Goal: Transaction & Acquisition: Purchase product/service

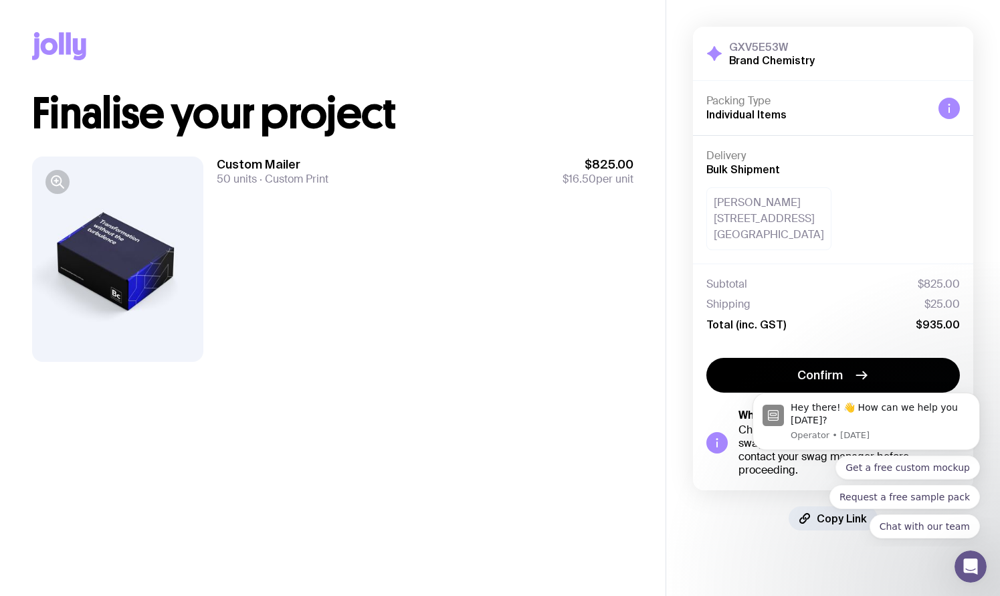
click at [383, 321] on div "Custom Mailer 50 units Custom Print $825.00 $16.50 per unit" at bounding box center [425, 259] width 417 height 205
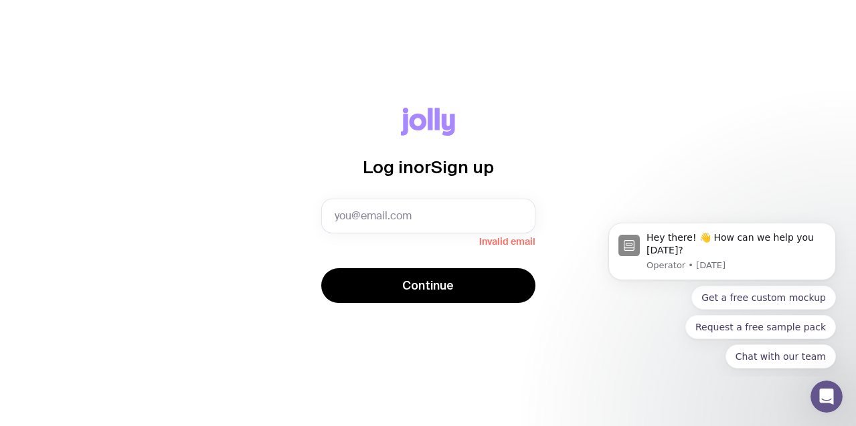
drag, startPoint x: 539, startPoint y: 187, endPoint x: 608, endPoint y: 165, distance: 73.2
click at [540, 187] on div "Log in or Sign up Invalid email Continue" at bounding box center [427, 213] width 791 height 211
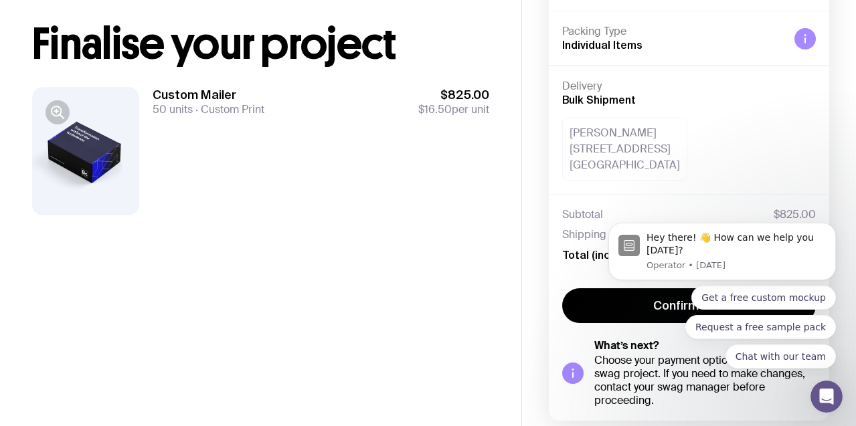
scroll to position [130, 0]
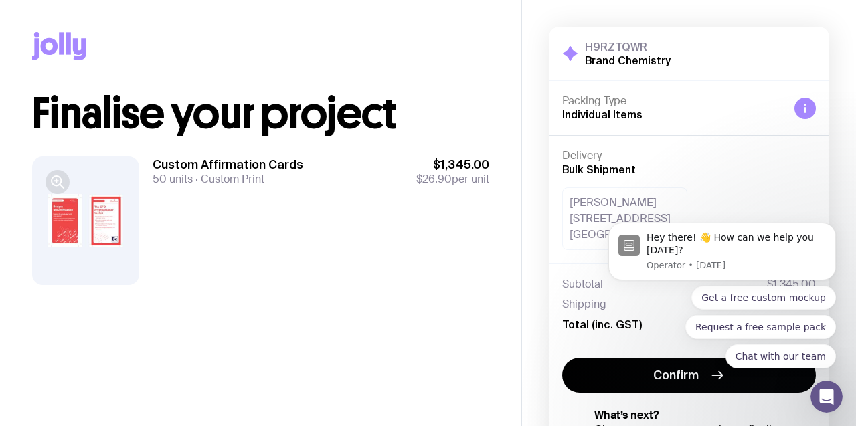
click at [55, 183] on icon "button" at bounding box center [58, 182] width 16 height 16
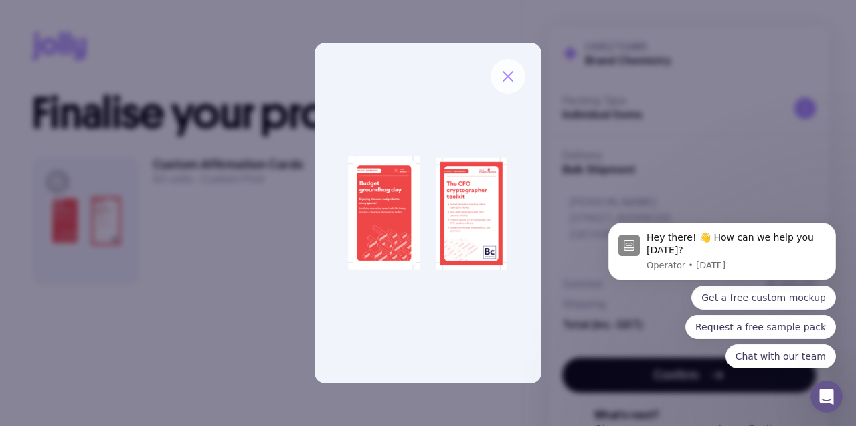
click at [510, 84] on icon "button" at bounding box center [508, 76] width 16 height 16
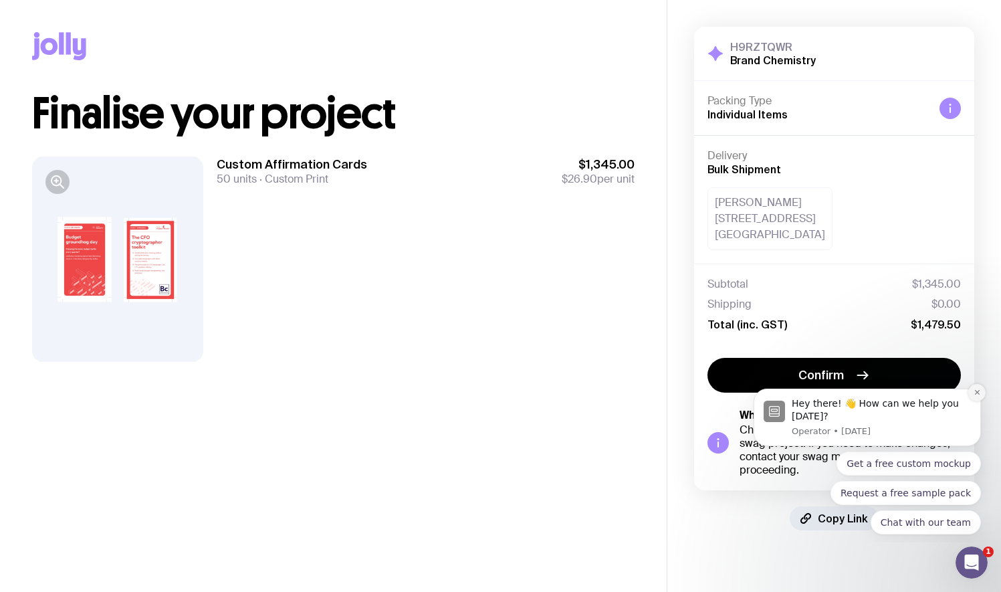
click at [855, 391] on button "Dismiss notification" at bounding box center [977, 392] width 17 height 17
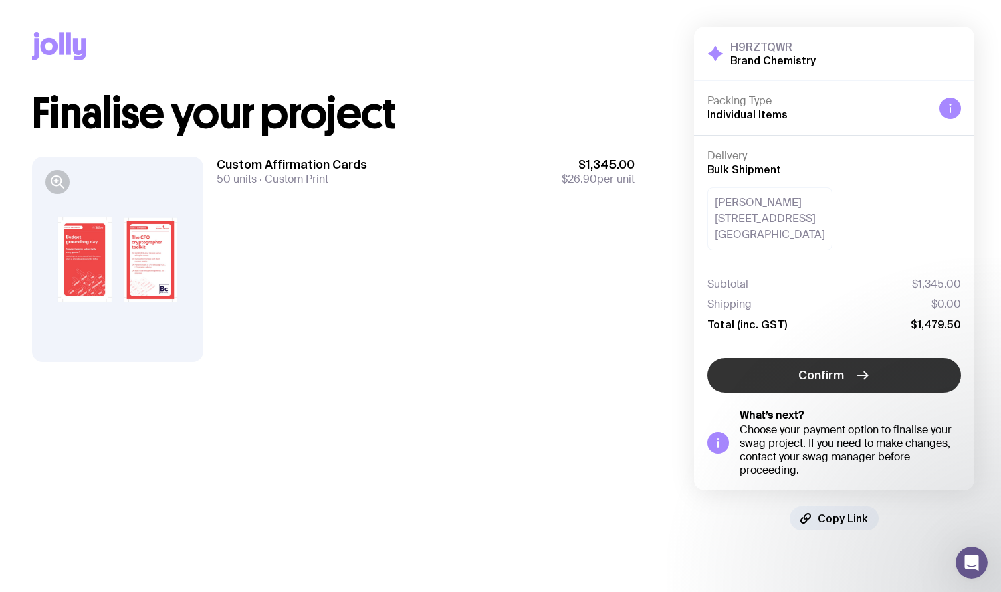
click at [816, 375] on span "Confirm" at bounding box center [821, 375] width 45 height 16
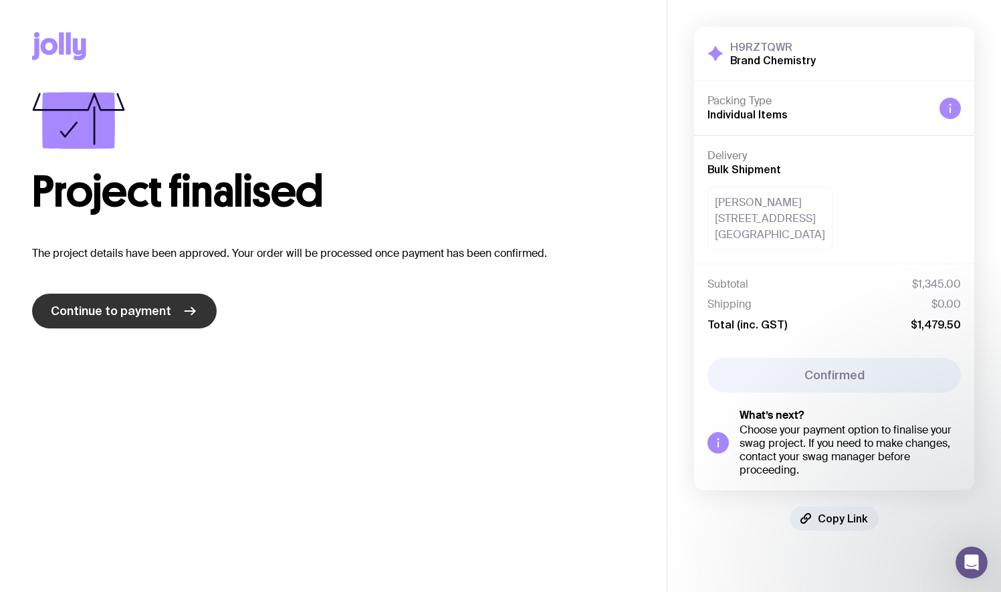
click at [116, 305] on span "Continue to payment" at bounding box center [111, 311] width 120 height 16
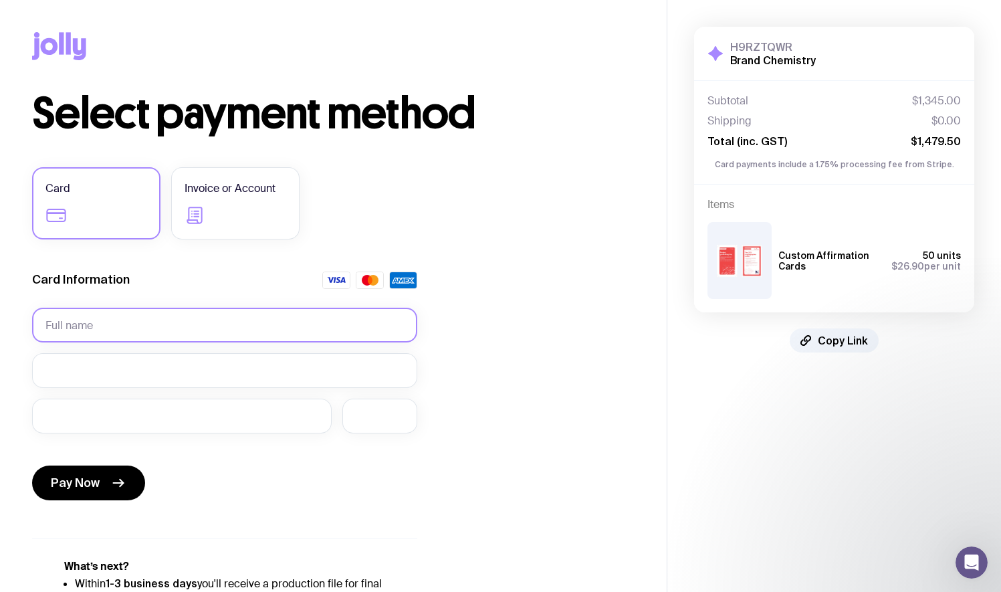
click at [111, 322] on input "text" at bounding box center [224, 325] width 385 height 35
type input "Zoe Palmer"
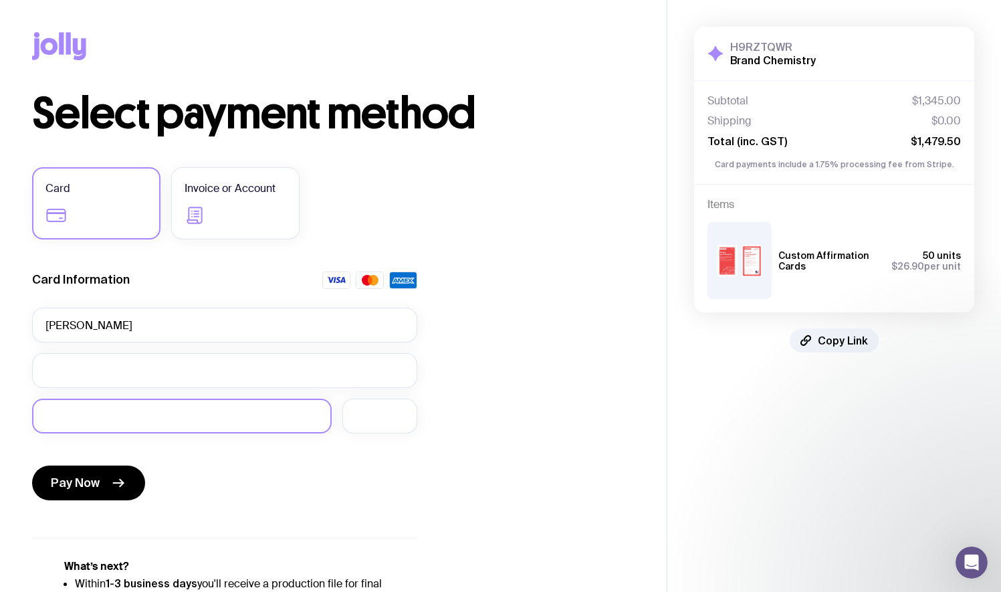
click at [144, 401] on div at bounding box center [182, 416] width 300 height 35
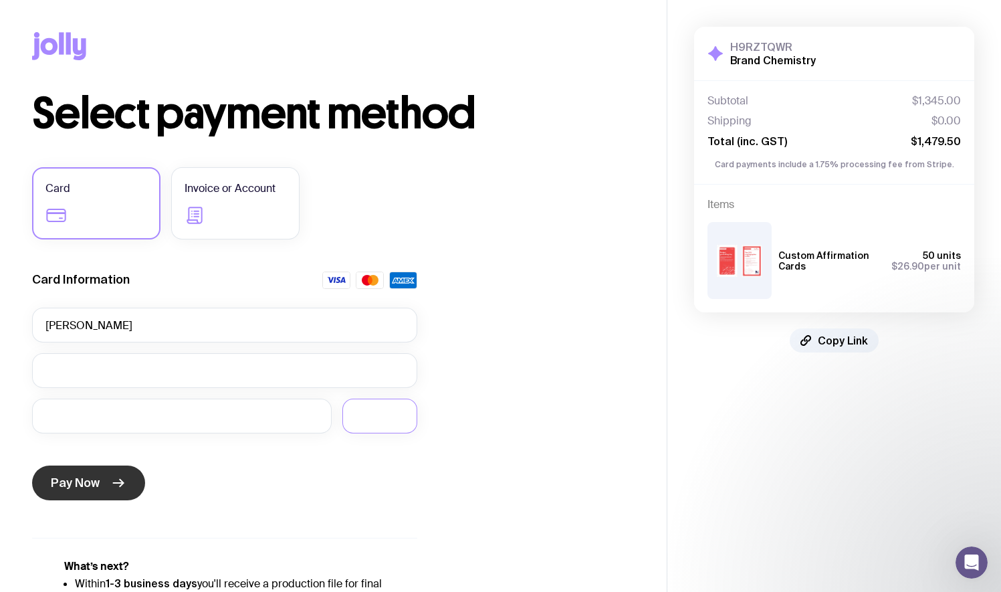
click at [80, 425] on span "Pay Now" at bounding box center [75, 483] width 49 height 16
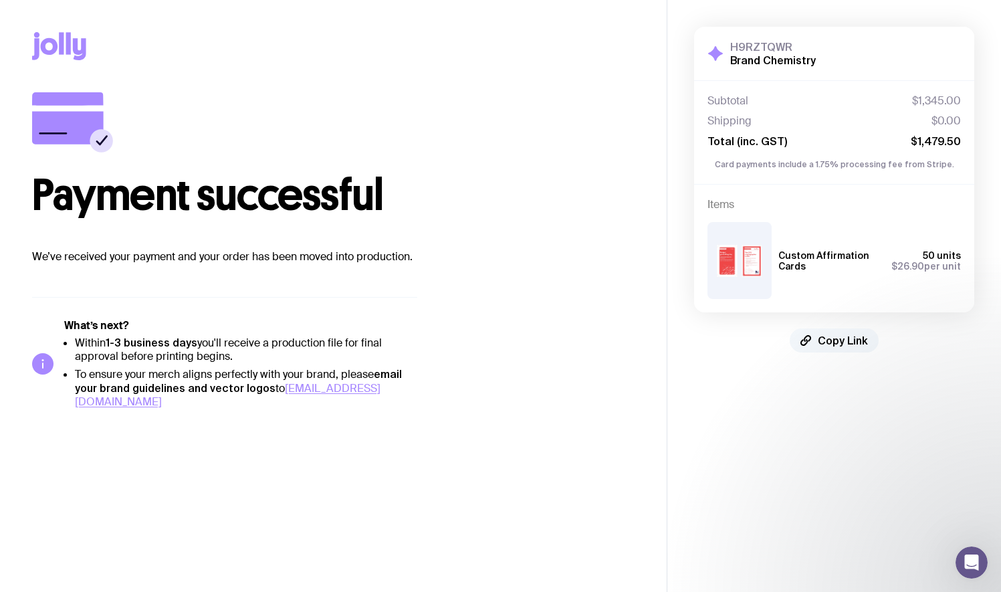
click at [829, 343] on span "Copy Link" at bounding box center [843, 340] width 50 height 13
drag, startPoint x: 792, startPoint y: 45, endPoint x: 733, endPoint y: 47, distance: 59.6
click at [733, 47] on h3 "H9RZTQWR" at bounding box center [774, 46] width 86 height 13
copy h3 "H9RZTQWR"
click at [817, 343] on button "Copy Link" at bounding box center [834, 340] width 89 height 24
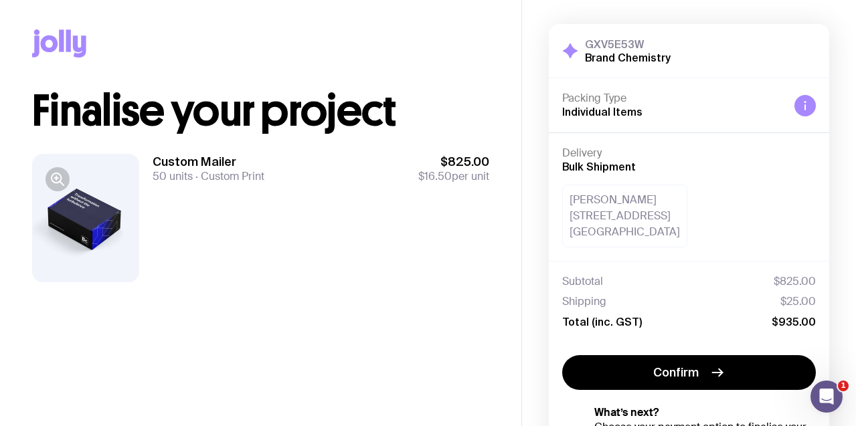
scroll to position [131, 0]
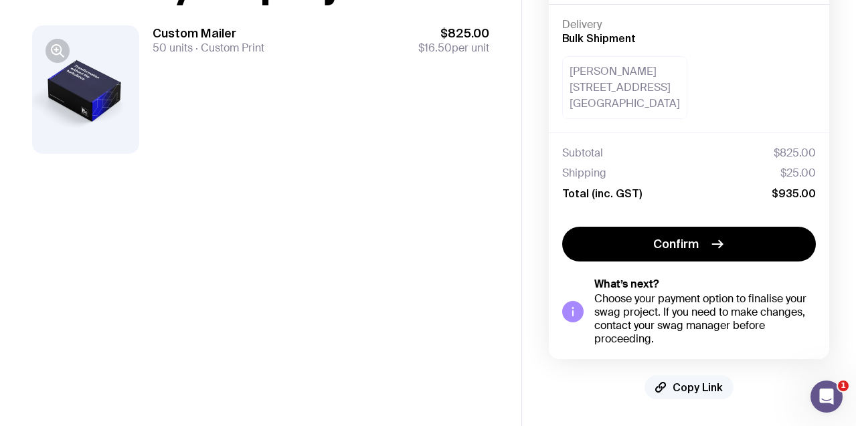
click at [694, 389] on span "Copy Link" at bounding box center [697, 387] width 50 height 13
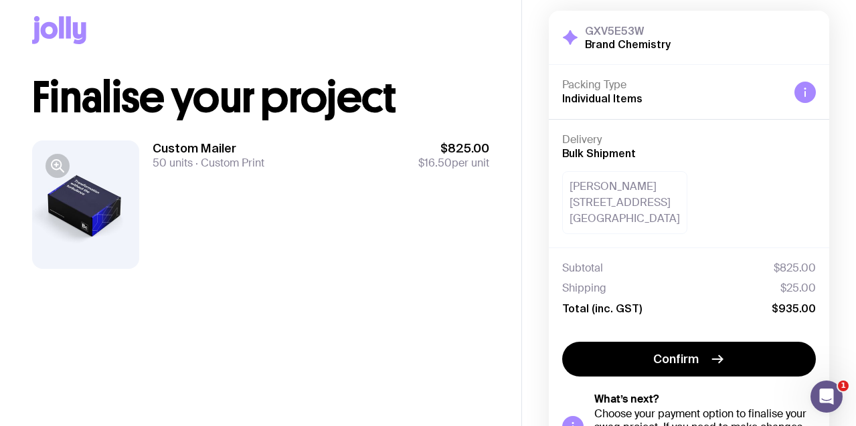
scroll to position [0, 0]
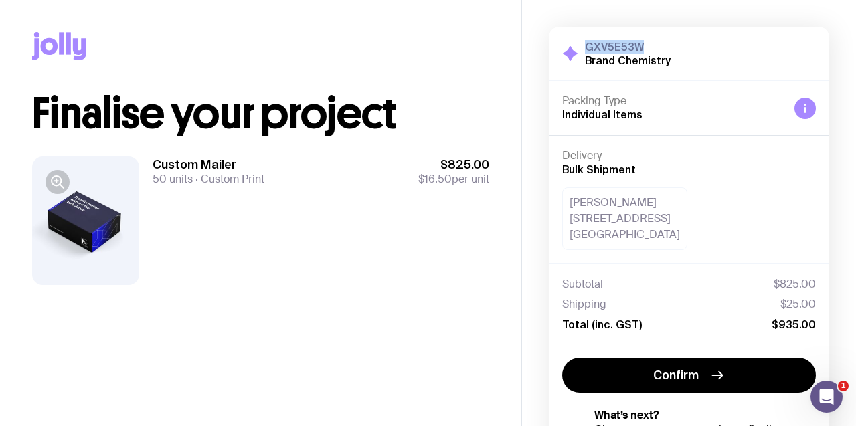
drag, startPoint x: 635, startPoint y: 43, endPoint x: 581, endPoint y: 42, distance: 53.5
click at [581, 42] on div "GXV5E53W Brand Chemistry" at bounding box center [616, 53] width 108 height 27
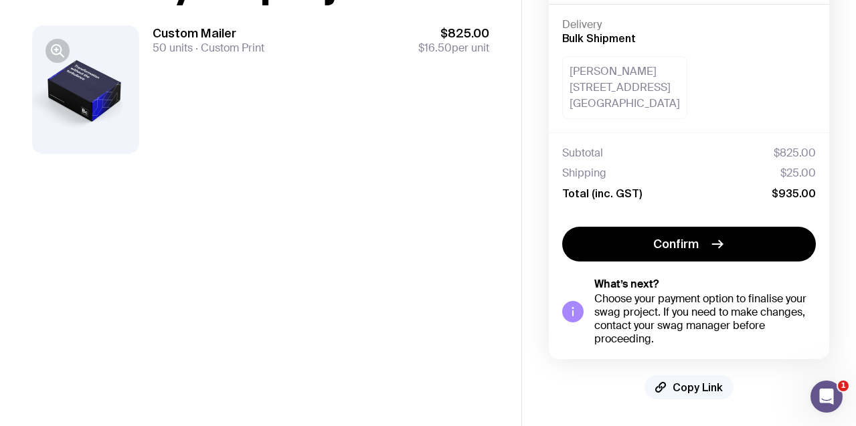
click at [696, 384] on span "Copy Link" at bounding box center [697, 387] width 50 height 13
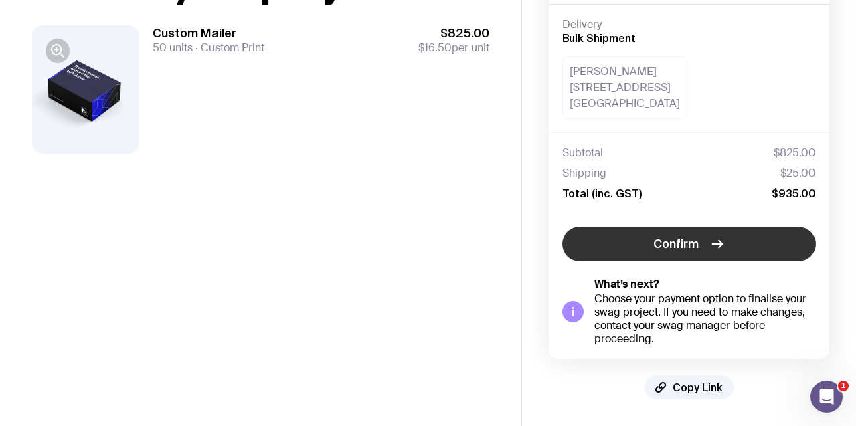
click at [688, 243] on span "Confirm" at bounding box center [675, 244] width 45 height 16
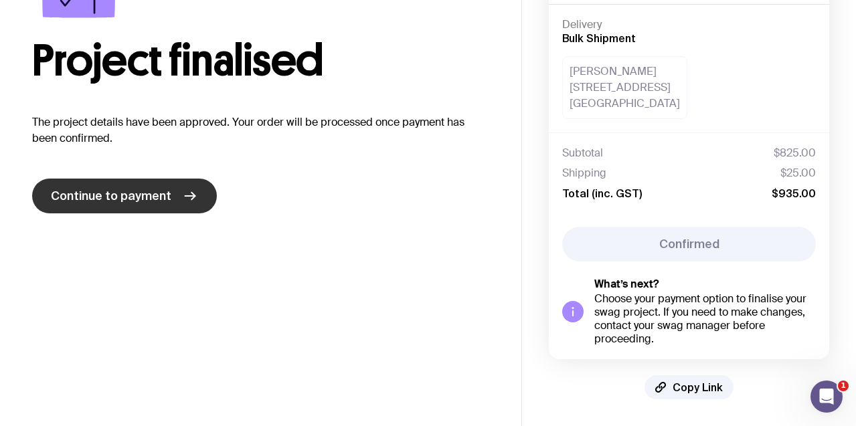
click at [153, 196] on span "Continue to payment" at bounding box center [111, 196] width 120 height 16
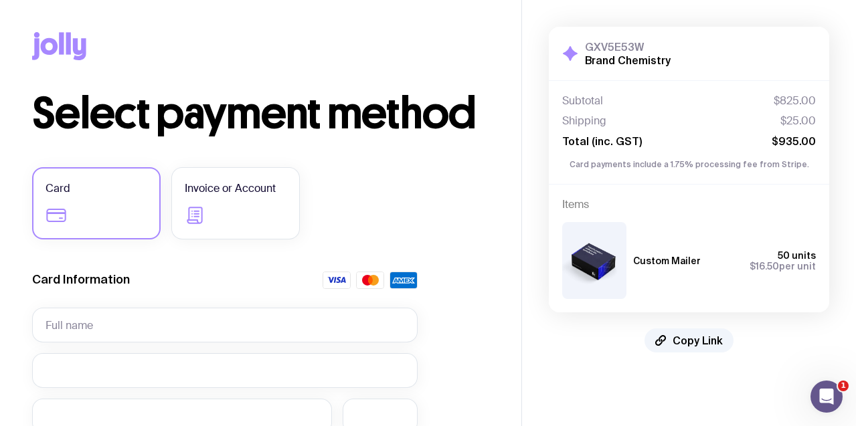
scroll to position [84, 0]
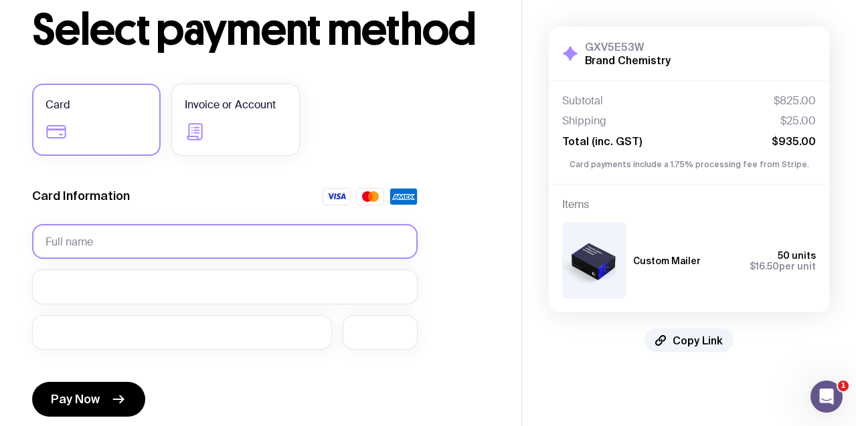
click at [124, 237] on input "text" at bounding box center [224, 241] width 385 height 35
paste input "376012603081002"
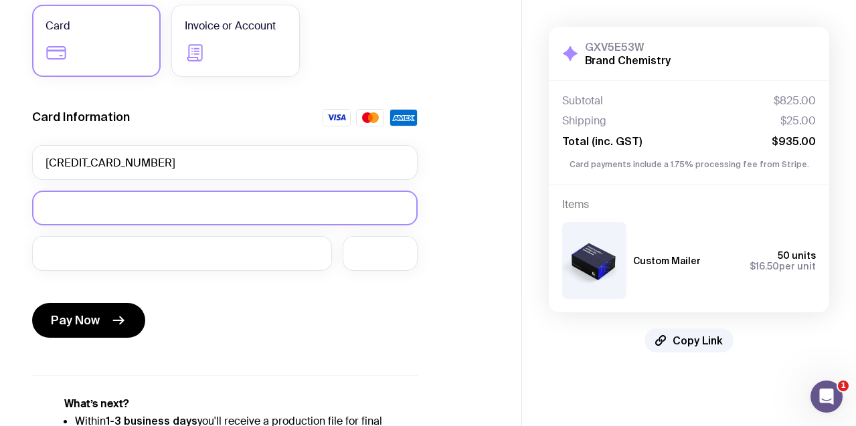
scroll to position [162, 0]
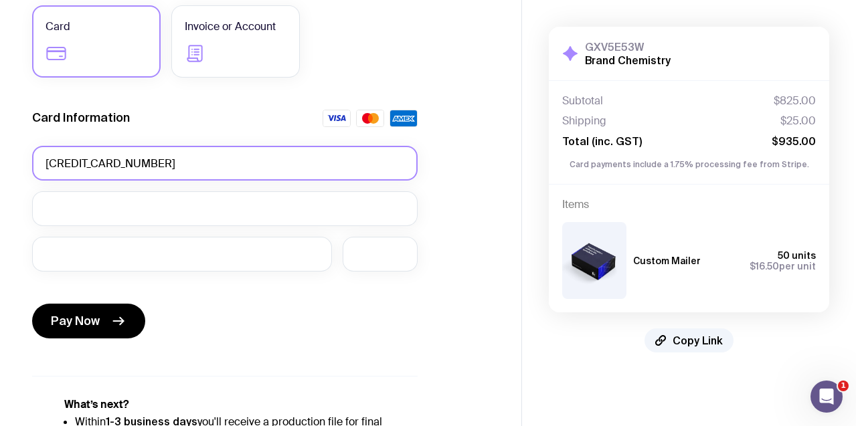
drag, startPoint x: 172, startPoint y: 163, endPoint x: 43, endPoint y: 163, distance: 129.1
click at [43, 163] on input "376012603081002" at bounding box center [224, 163] width 385 height 35
drag, startPoint x: 122, startPoint y: 165, endPoint x: 13, endPoint y: 161, distance: 108.5
click at [13, 161] on div "Copy Link Select payment method Card Invoice or Account Card Information 376012…" at bounding box center [260, 163] width 521 height 650
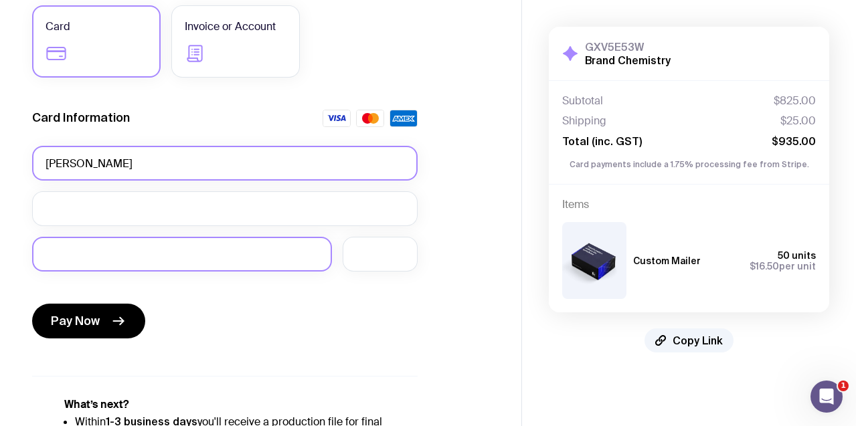
type input "Zoe Palmer"
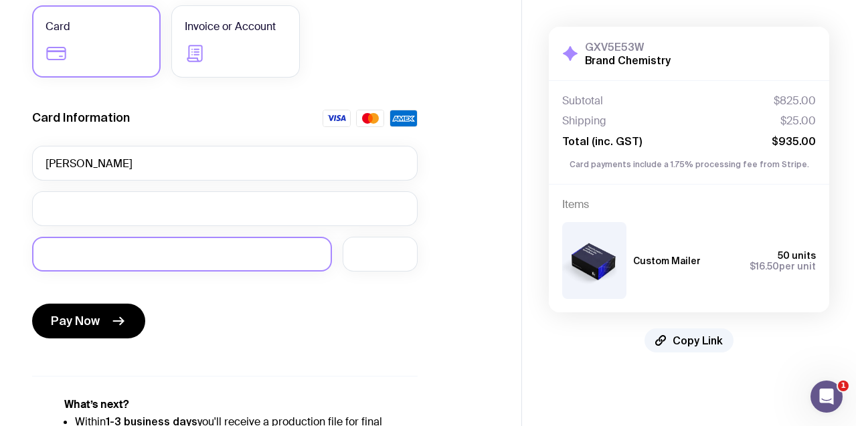
click at [92, 263] on div at bounding box center [182, 254] width 300 height 35
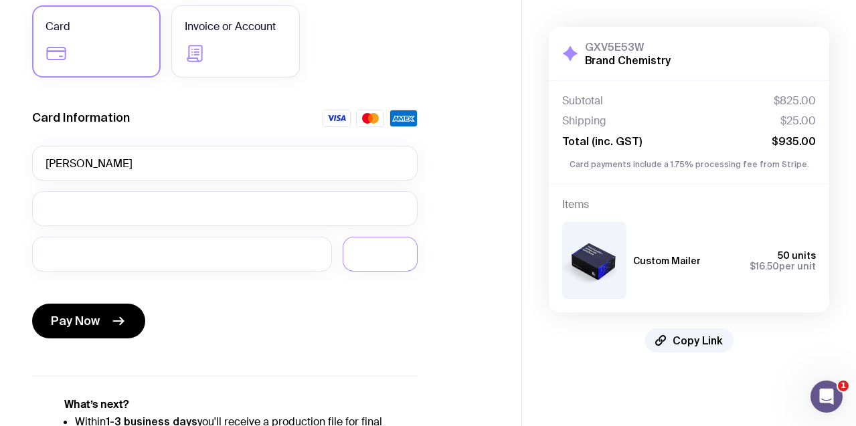
click at [352, 321] on div "Pay Now" at bounding box center [224, 313] width 385 height 62
click at [89, 325] on span "Pay Now" at bounding box center [75, 321] width 49 height 16
